Goal: Task Accomplishment & Management: Use online tool/utility

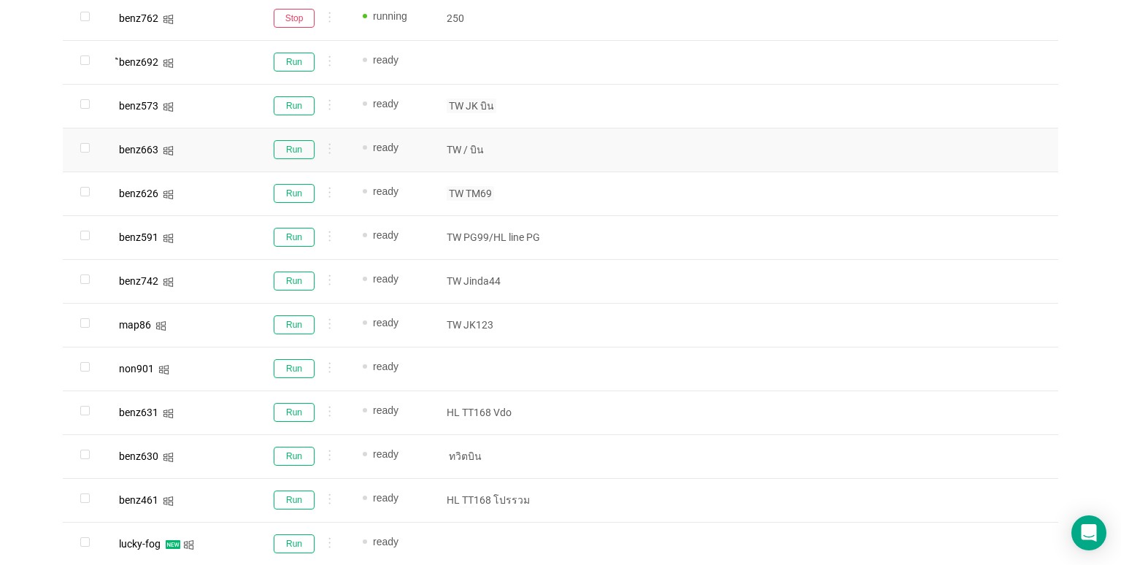
scroll to position [744, 0]
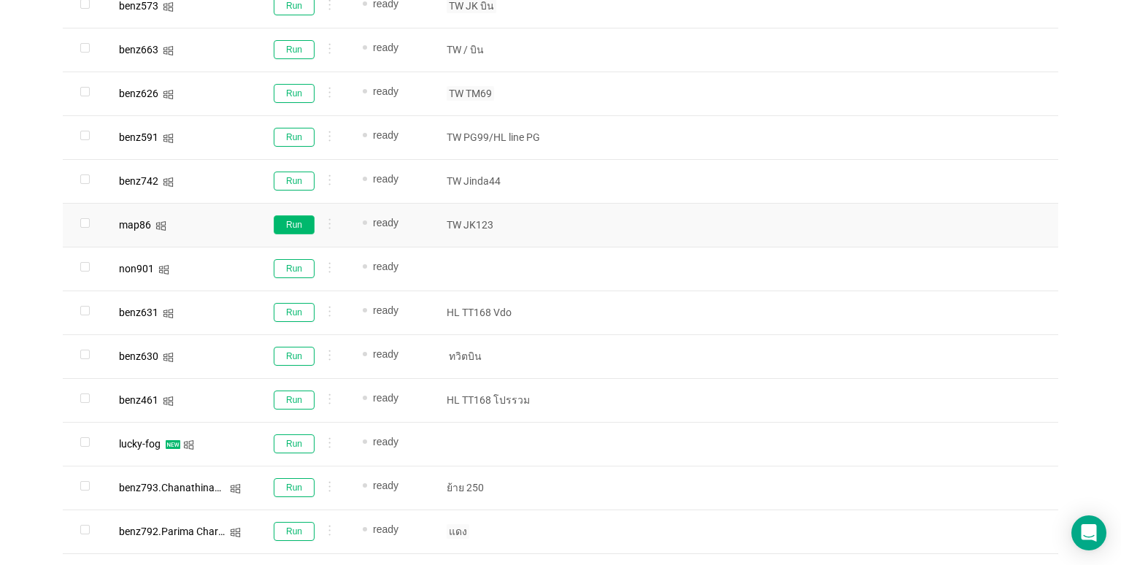
click at [301, 219] on button "Run" at bounding box center [294, 224] width 41 height 19
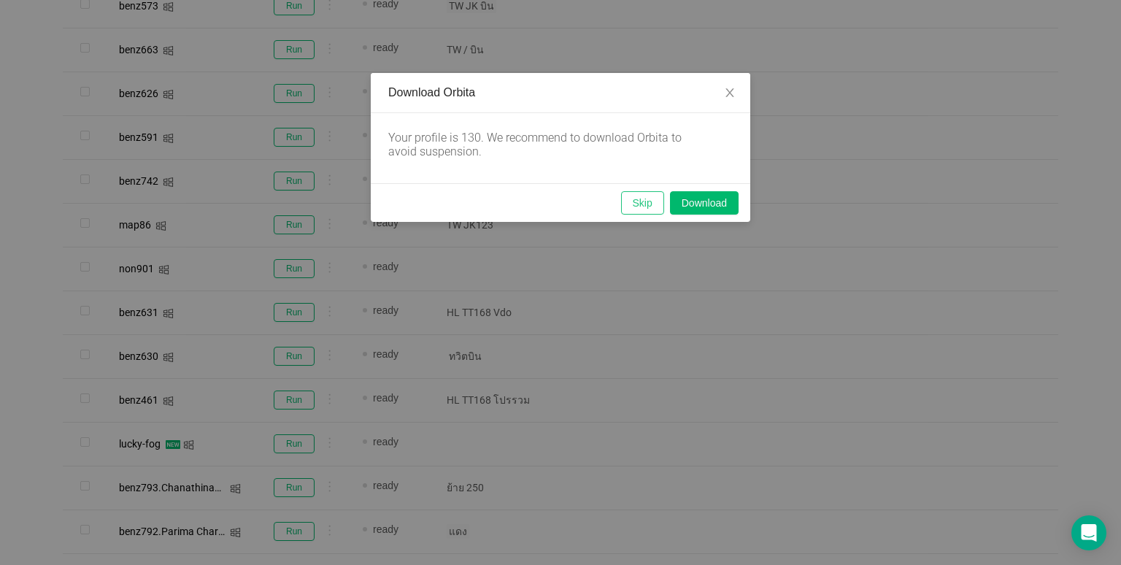
click at [631, 201] on button "Skip" at bounding box center [642, 202] width 43 height 23
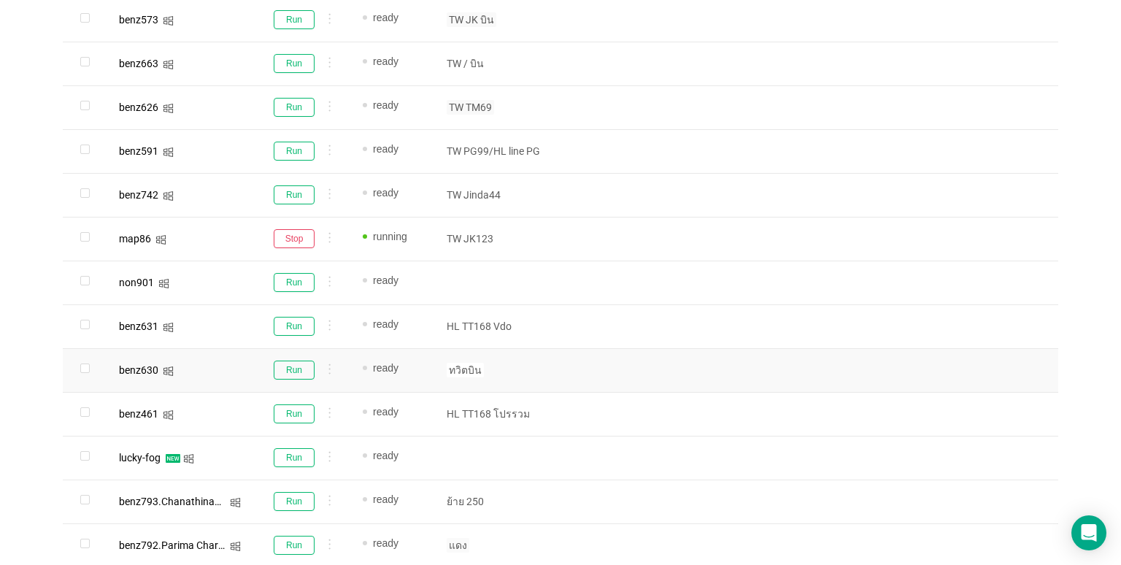
scroll to position [890, 0]
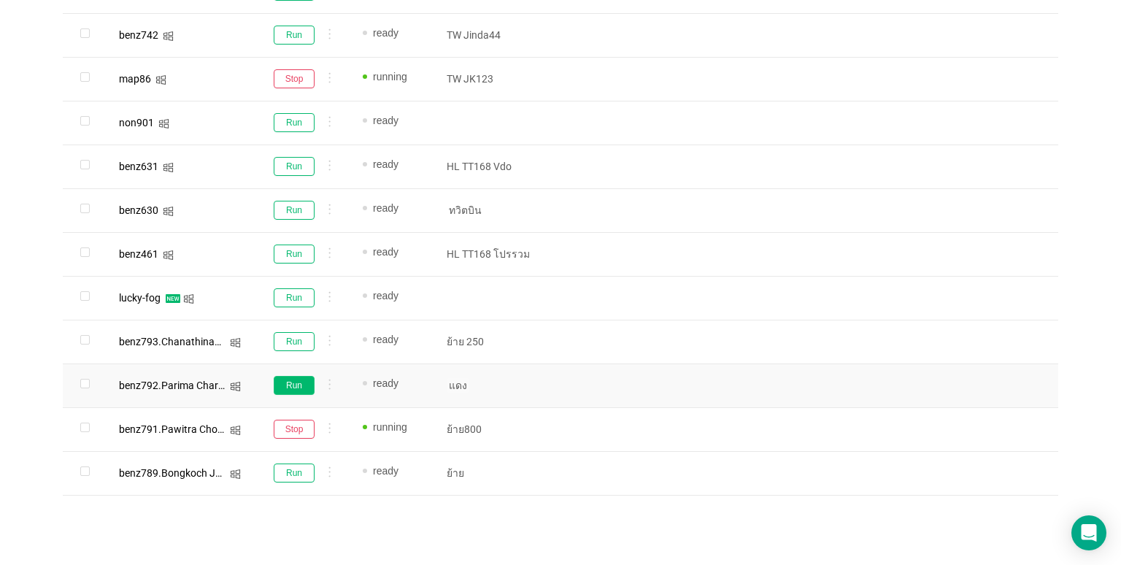
click at [301, 386] on button "Run" at bounding box center [294, 385] width 41 height 19
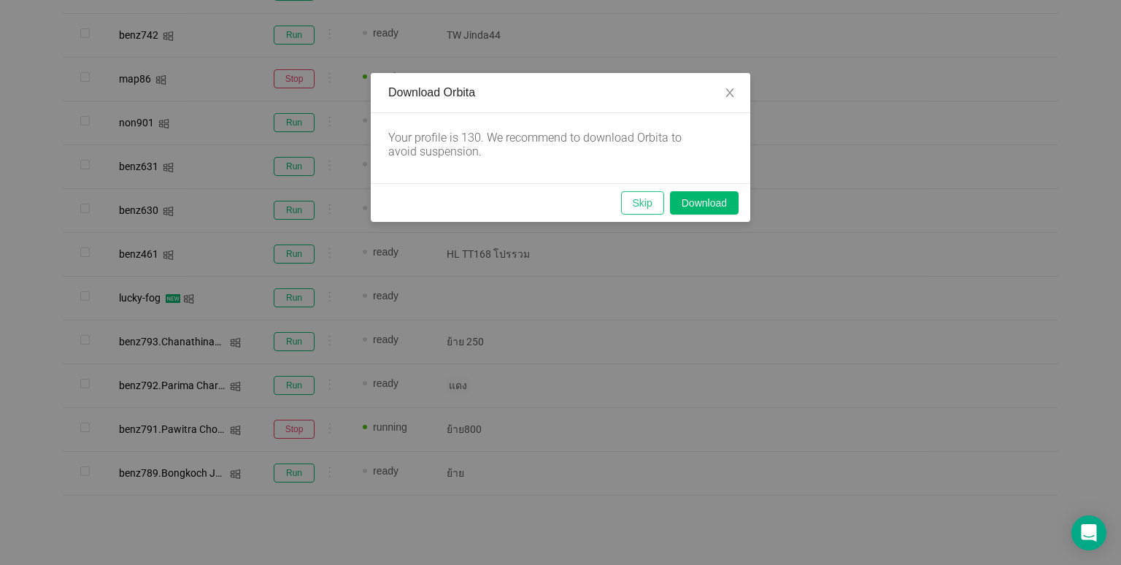
click at [642, 197] on button "Skip" at bounding box center [642, 202] width 43 height 23
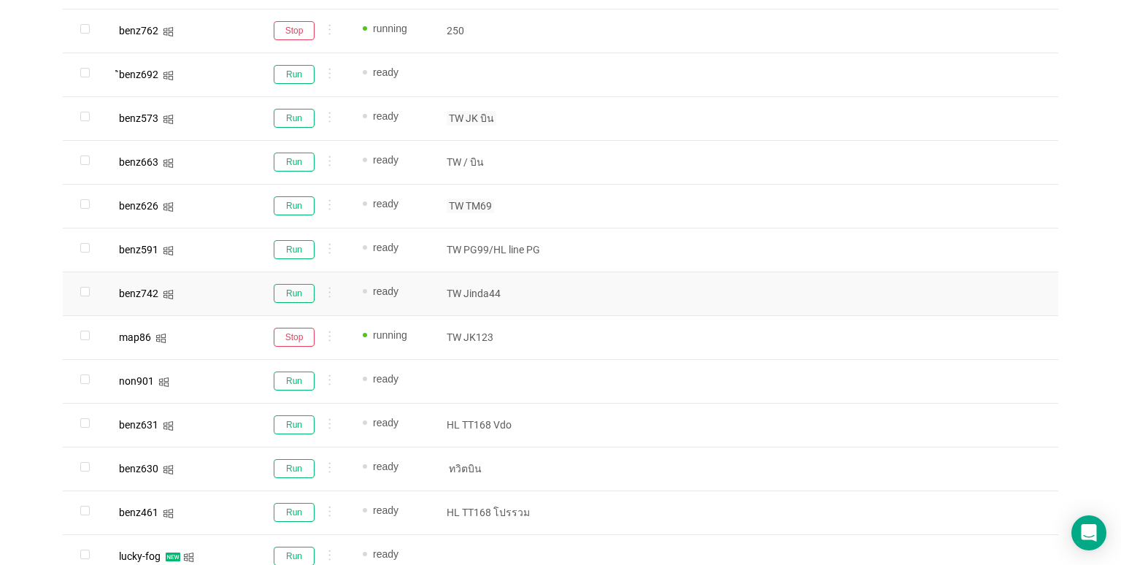
scroll to position [598, 0]
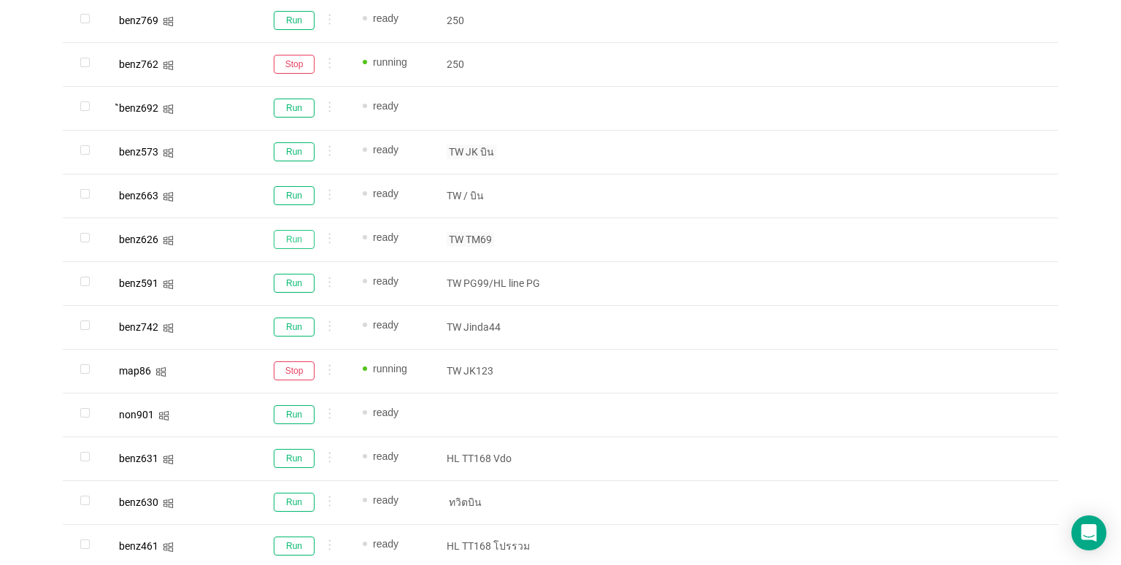
drag, startPoint x: 309, startPoint y: 236, endPoint x: 401, endPoint y: 231, distance: 92.8
click at [308, 236] on button "Run" at bounding box center [294, 239] width 41 height 19
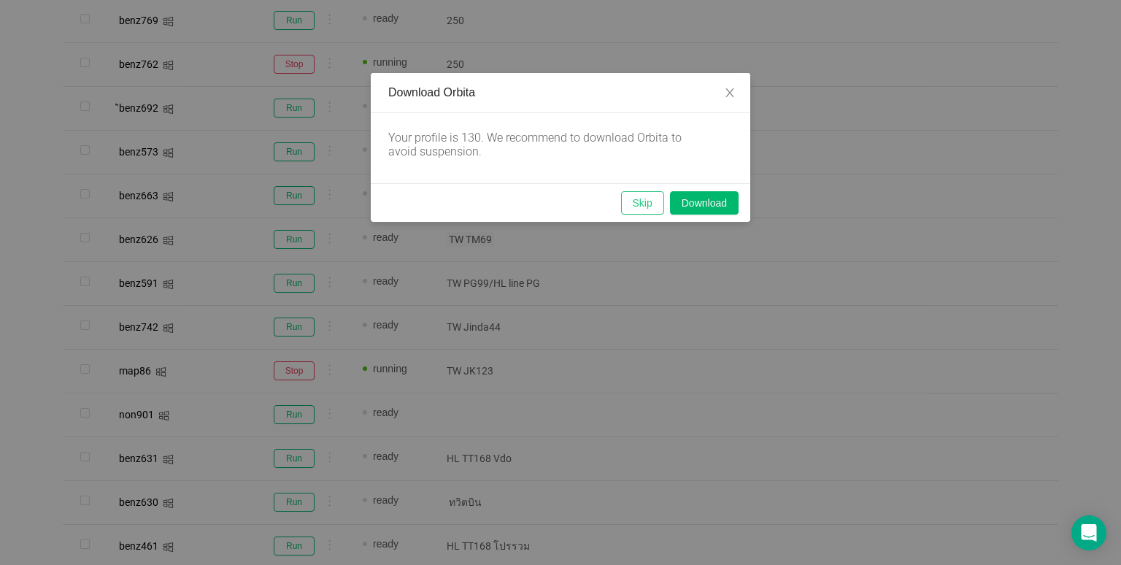
click at [639, 204] on button "Skip" at bounding box center [642, 202] width 43 height 23
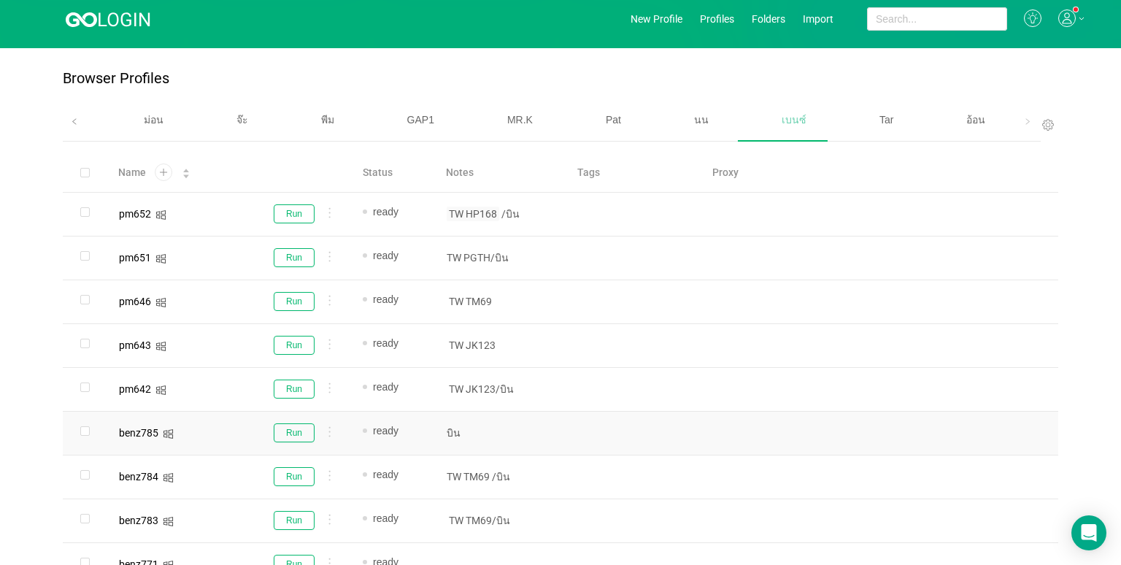
scroll to position [0, 0]
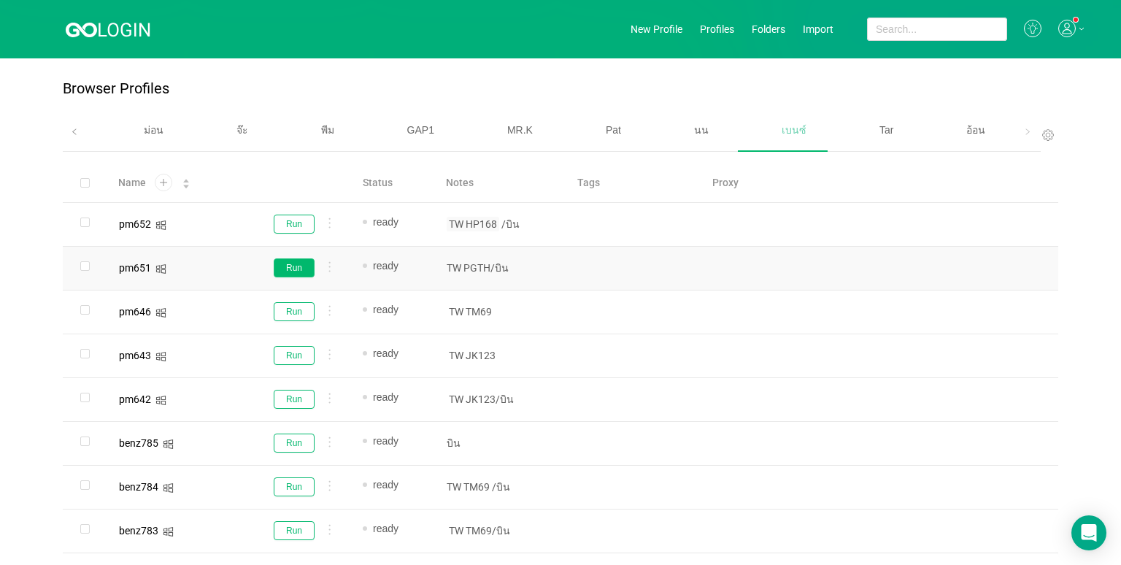
drag, startPoint x: 298, startPoint y: 274, endPoint x: 361, endPoint y: 259, distance: 64.6
click at [298, 274] on button "Run" at bounding box center [294, 267] width 41 height 19
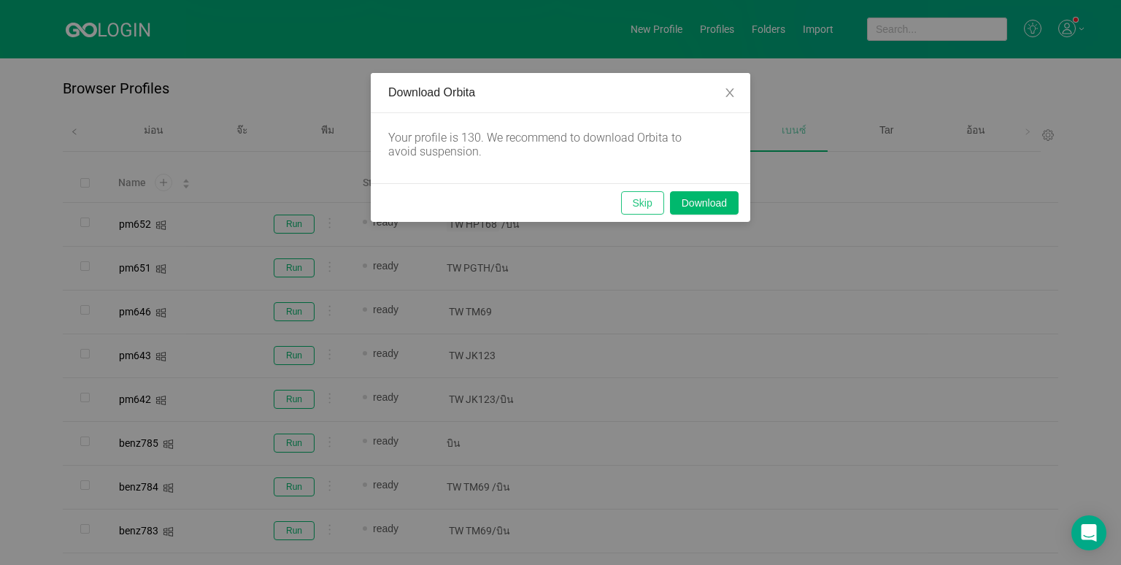
click at [633, 196] on button "Skip" at bounding box center [642, 202] width 43 height 23
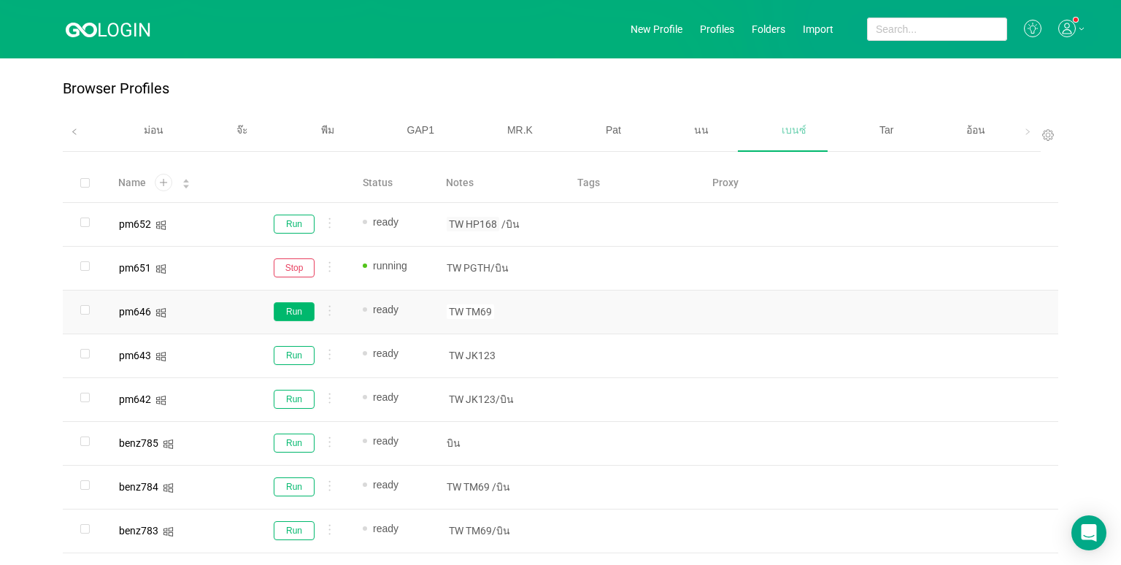
click at [294, 307] on button "Run" at bounding box center [294, 311] width 41 height 19
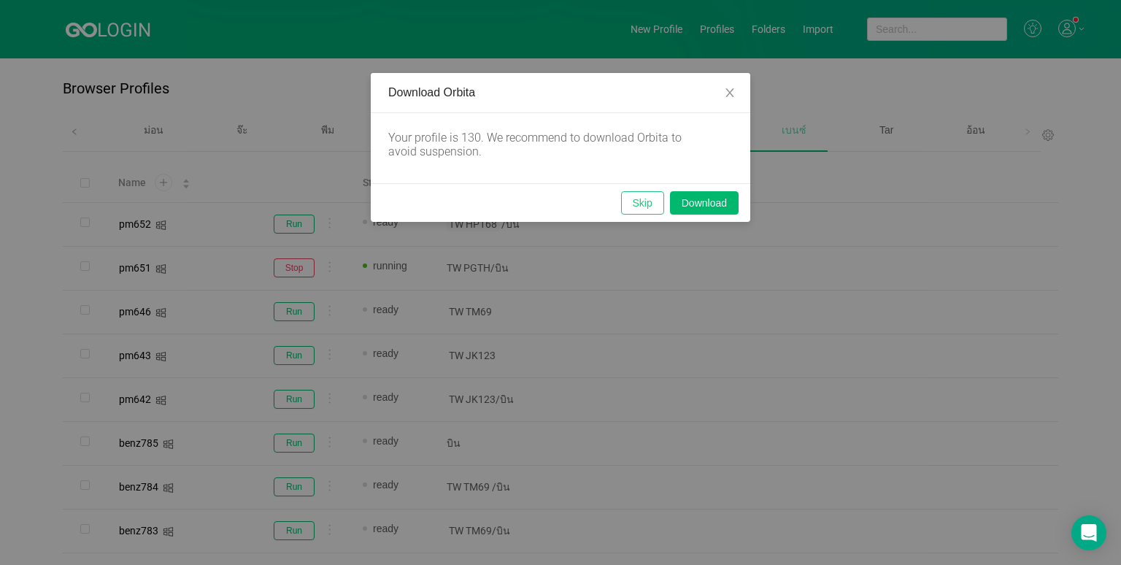
click at [643, 206] on button "Skip" at bounding box center [642, 202] width 43 height 23
